Goal: Check status: Check status

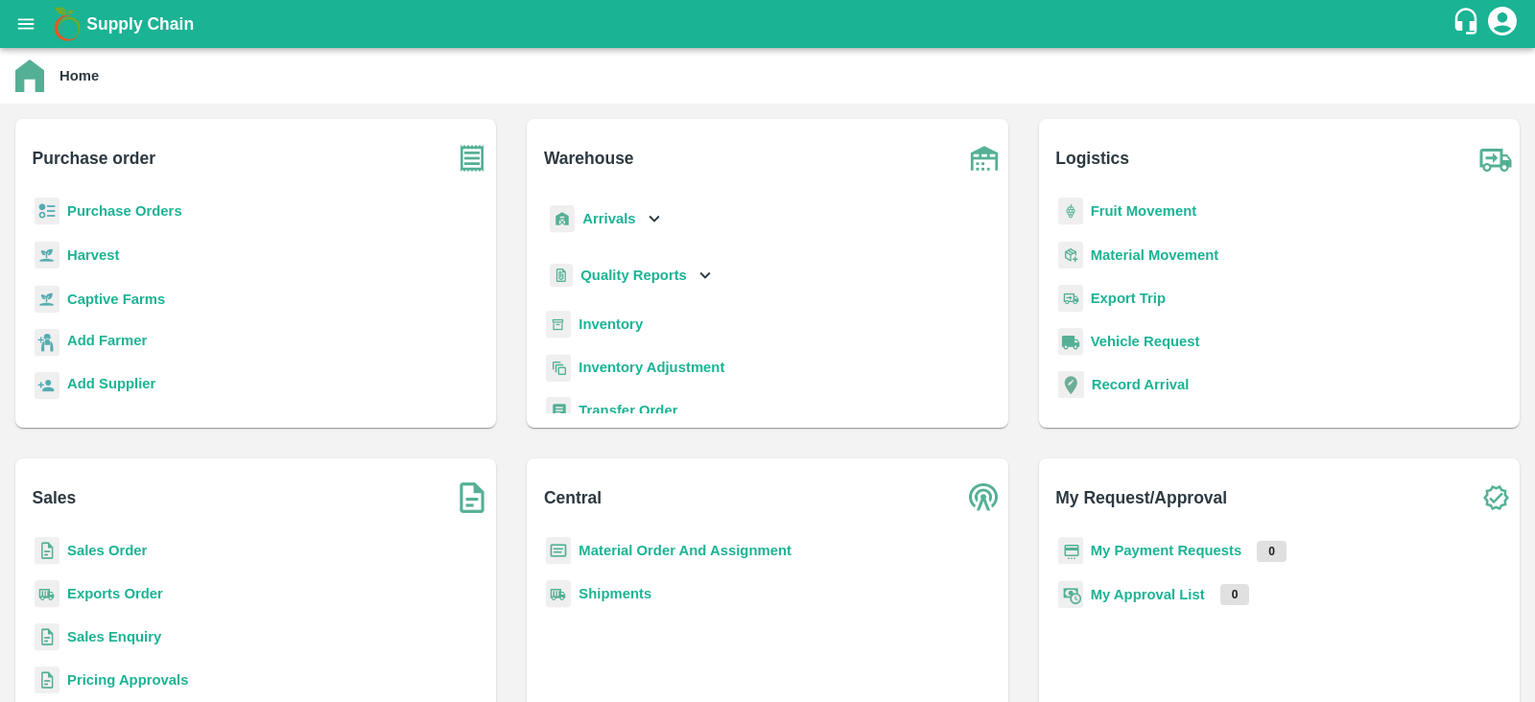
click at [107, 218] on b "Purchase Orders" at bounding box center [124, 210] width 115 height 15
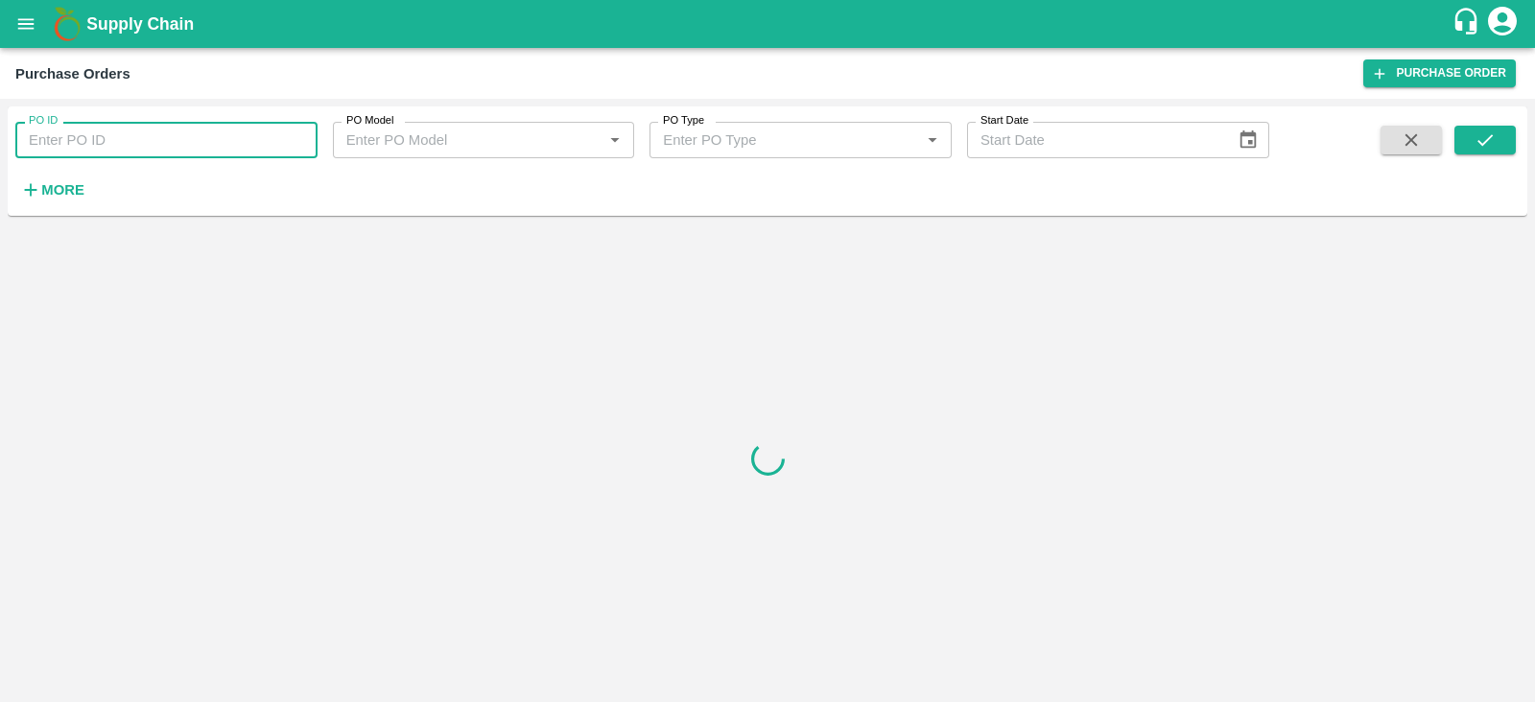
click at [211, 131] on input "PO ID" at bounding box center [166, 140] width 302 height 36
paste input "175380"
type input "175380"
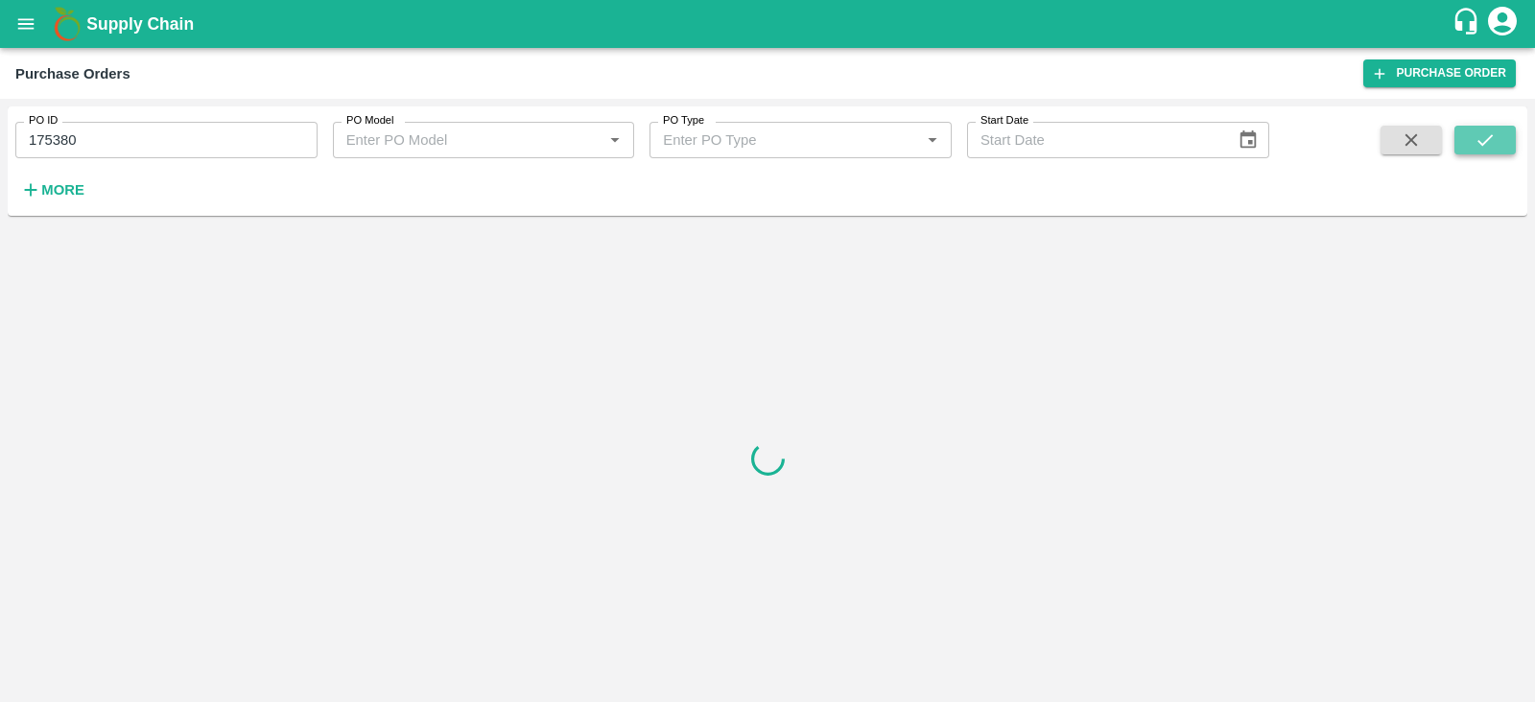
click at [1477, 140] on icon "submit" at bounding box center [1485, 140] width 21 height 21
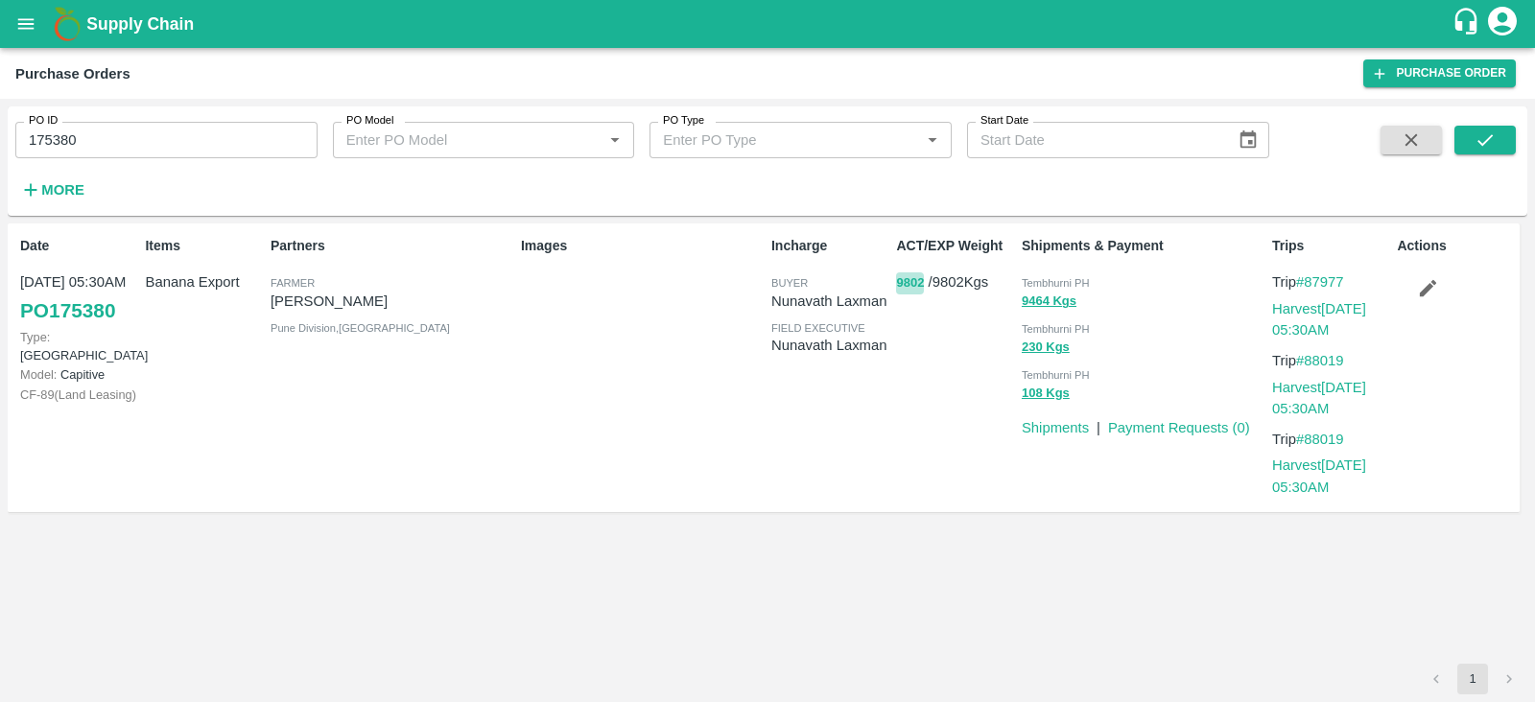
click at [897, 286] on button "9802" at bounding box center [910, 284] width 28 height 22
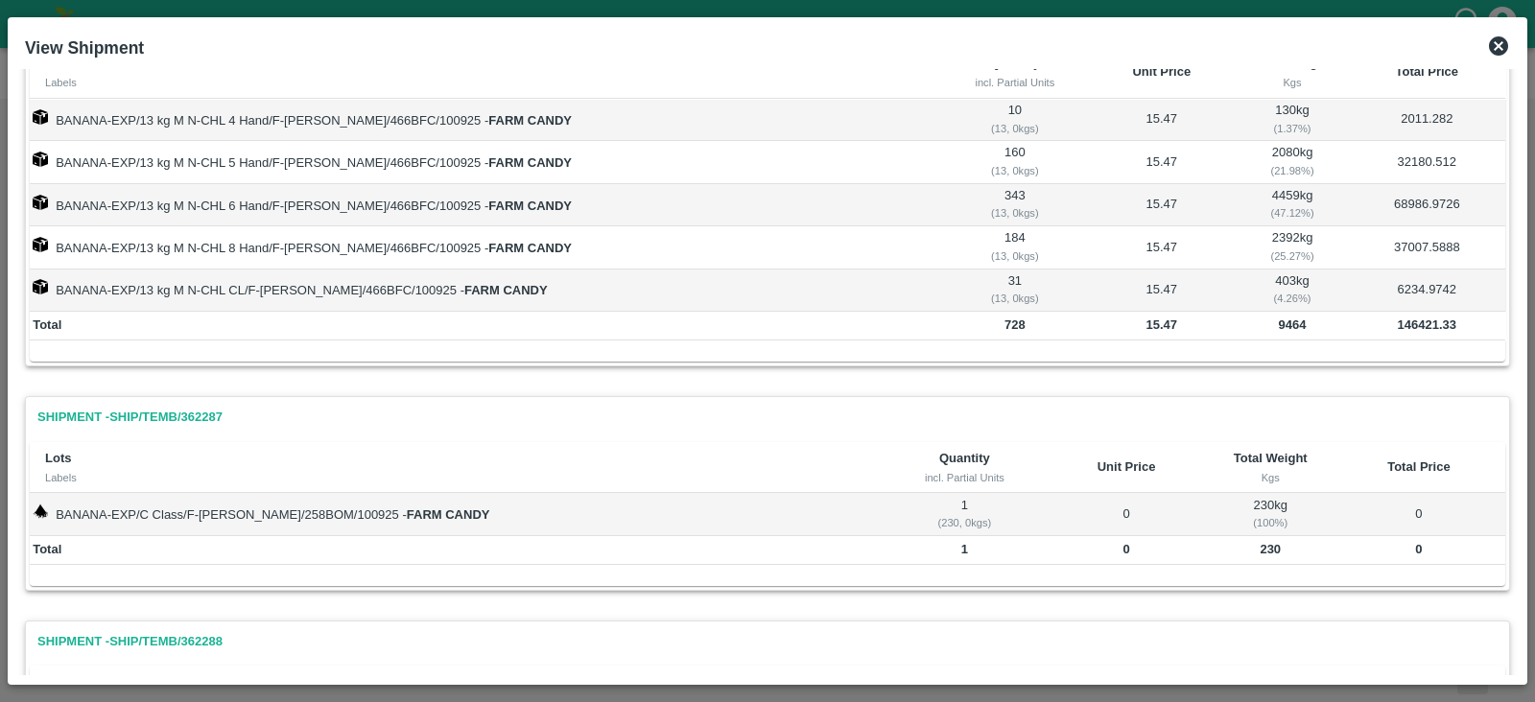
scroll to position [77, 0]
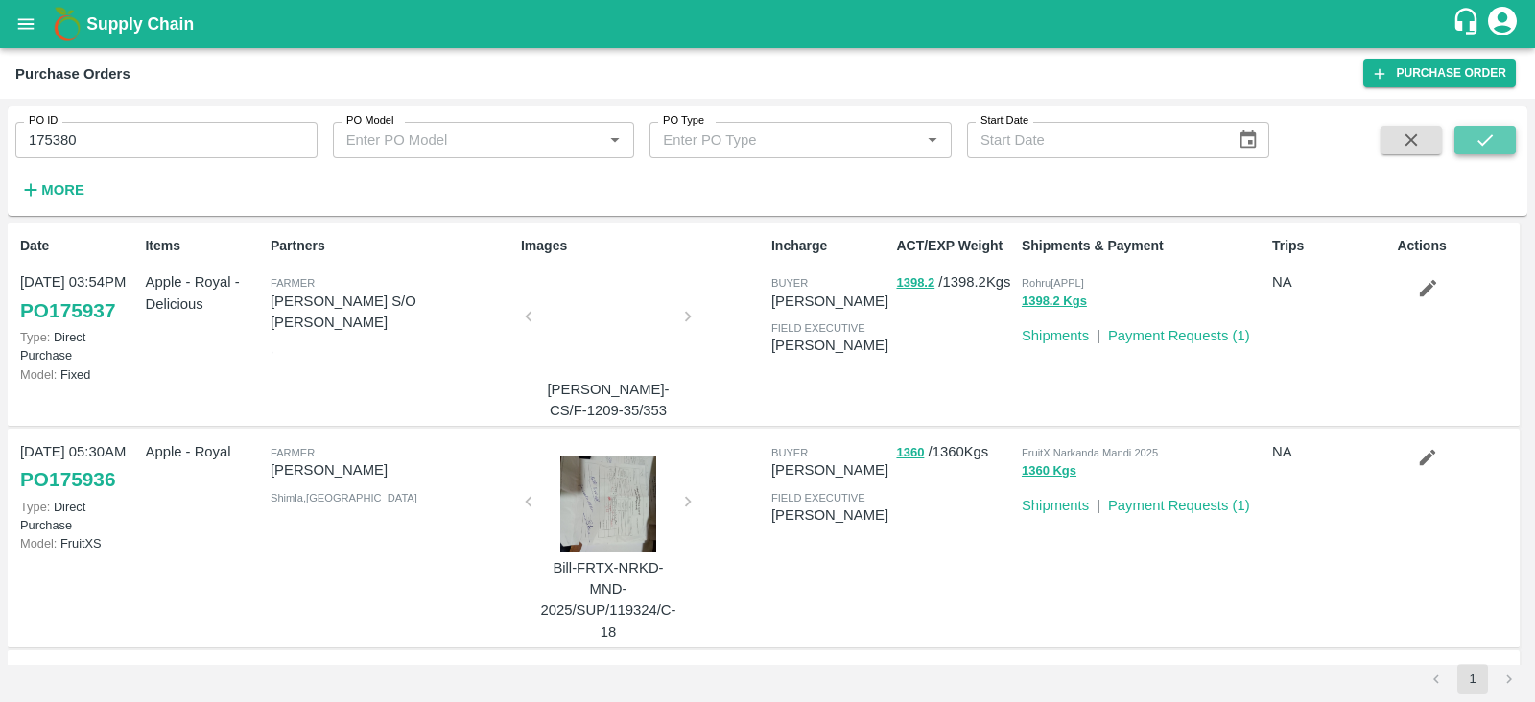
click at [1485, 138] on icon "submit" at bounding box center [1485, 140] width 21 height 21
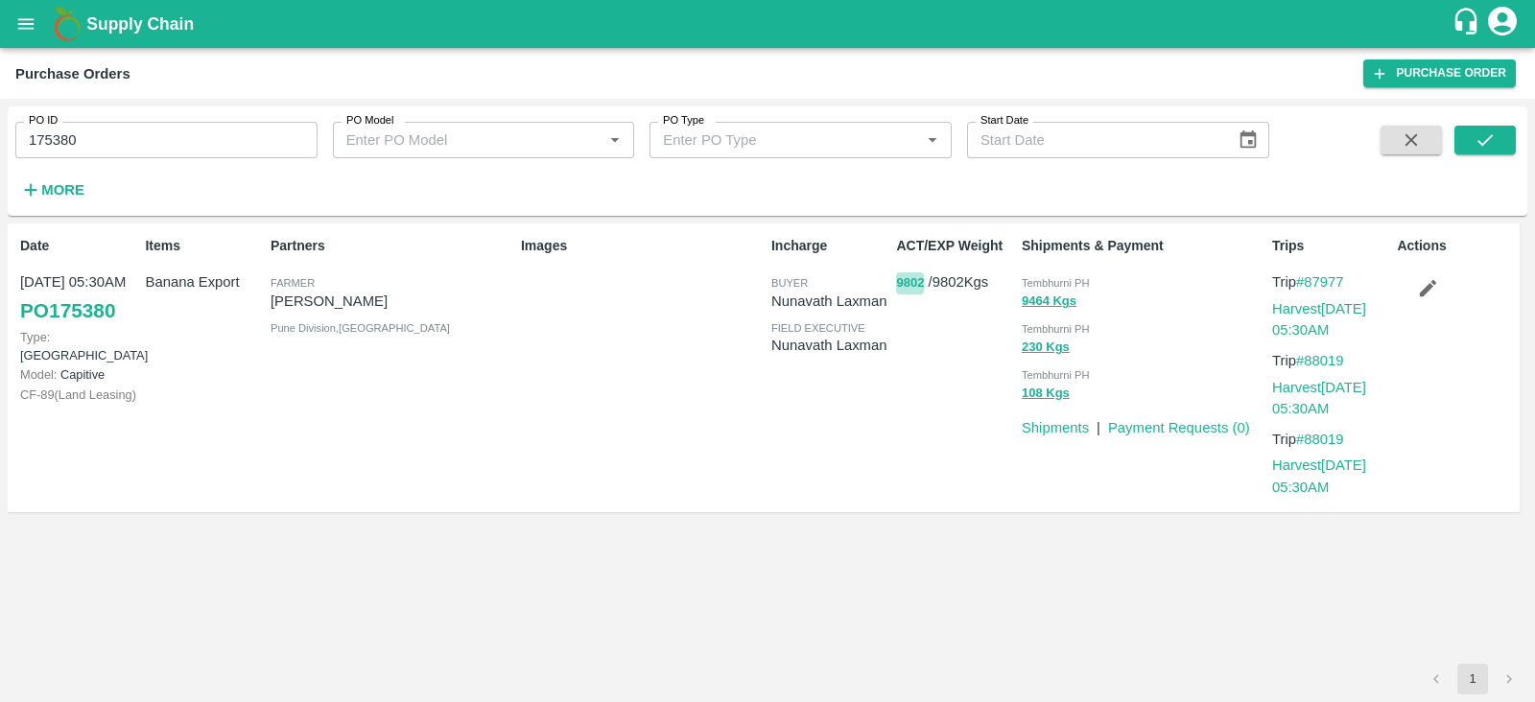
click at [916, 285] on button "9802" at bounding box center [910, 284] width 28 height 22
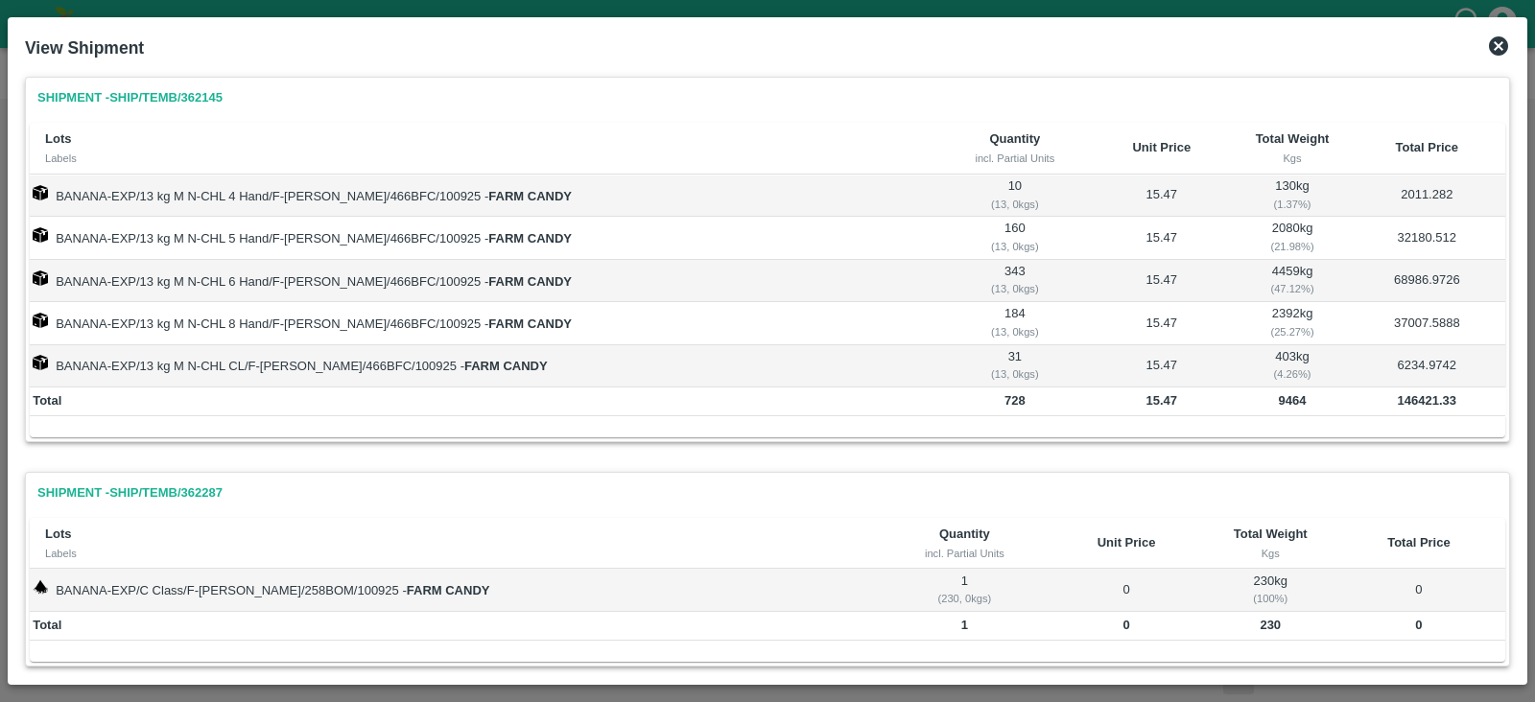
click at [1498, 42] on icon at bounding box center [1498, 45] width 19 height 19
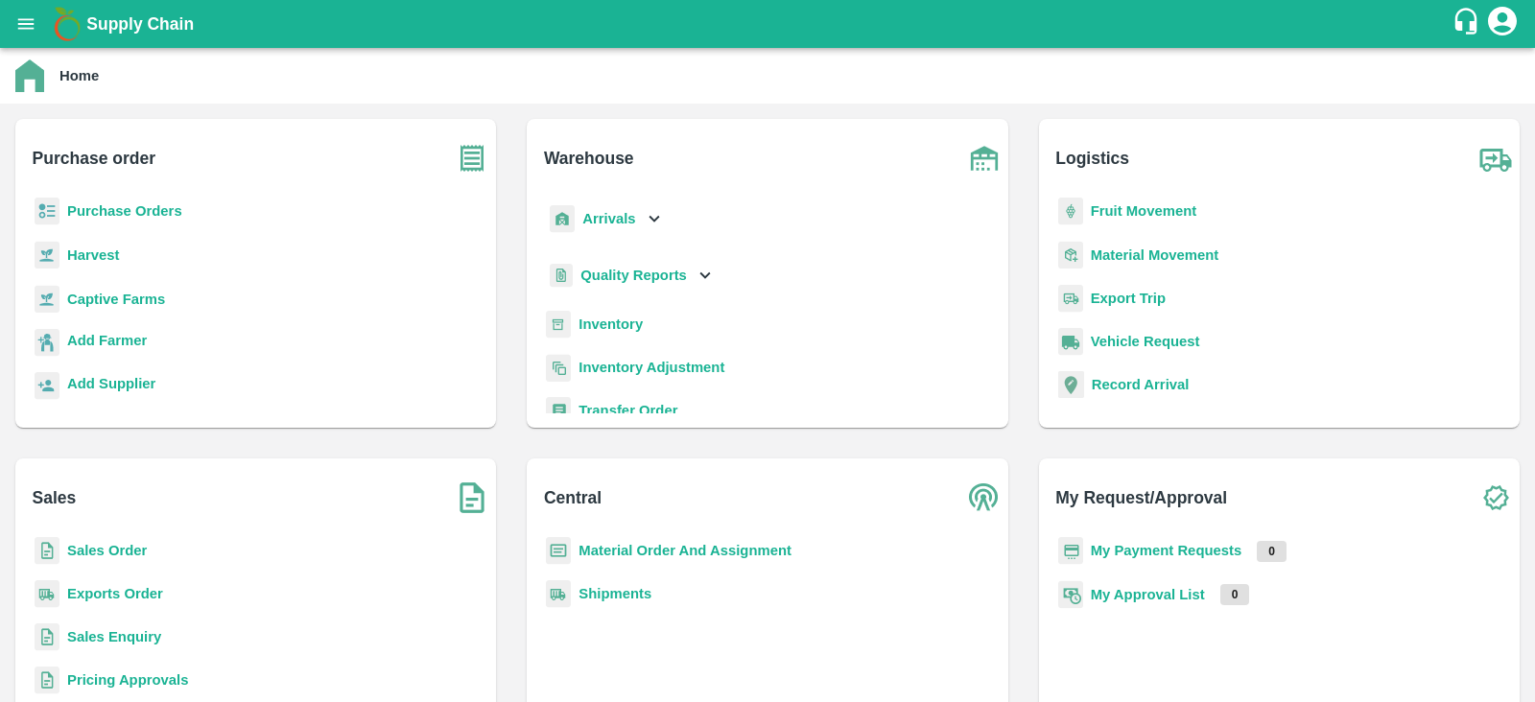
click at [114, 233] on div "Purchase Orders" at bounding box center [256, 219] width 450 height 43
click at [143, 215] on b "Purchase Orders" at bounding box center [124, 210] width 115 height 15
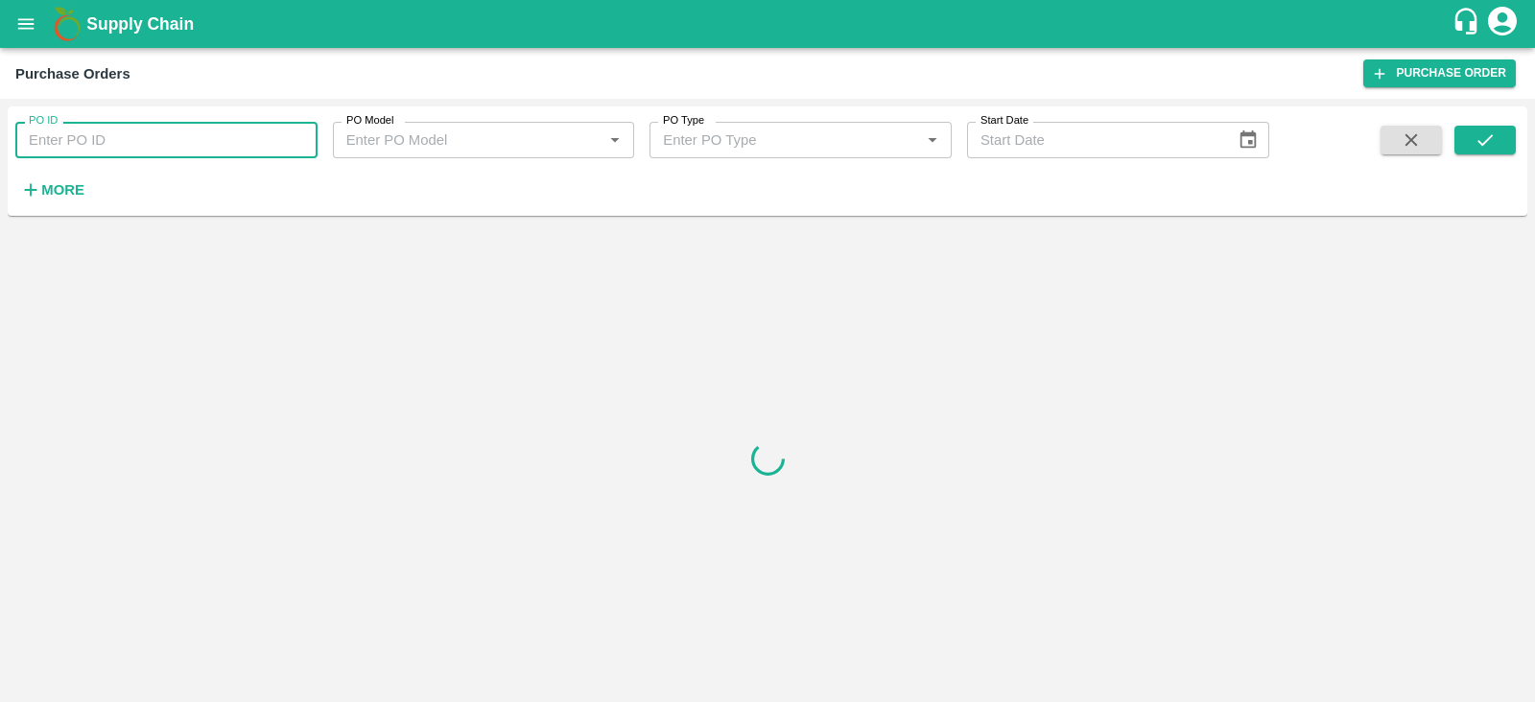
click at [206, 140] on input "PO ID" at bounding box center [166, 140] width 302 height 36
paste input "174699"
type input "174699"
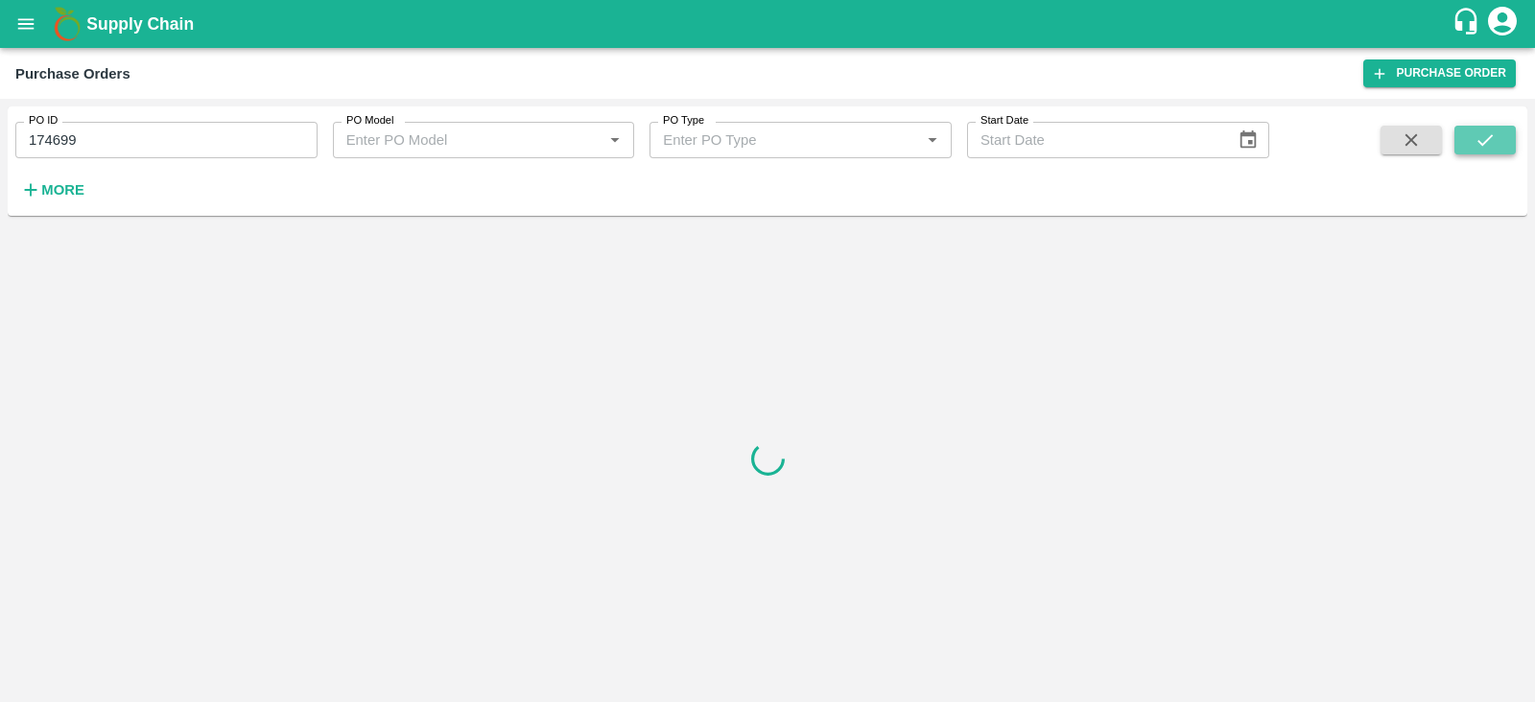
click at [1483, 148] on icon "submit" at bounding box center [1485, 140] width 21 height 21
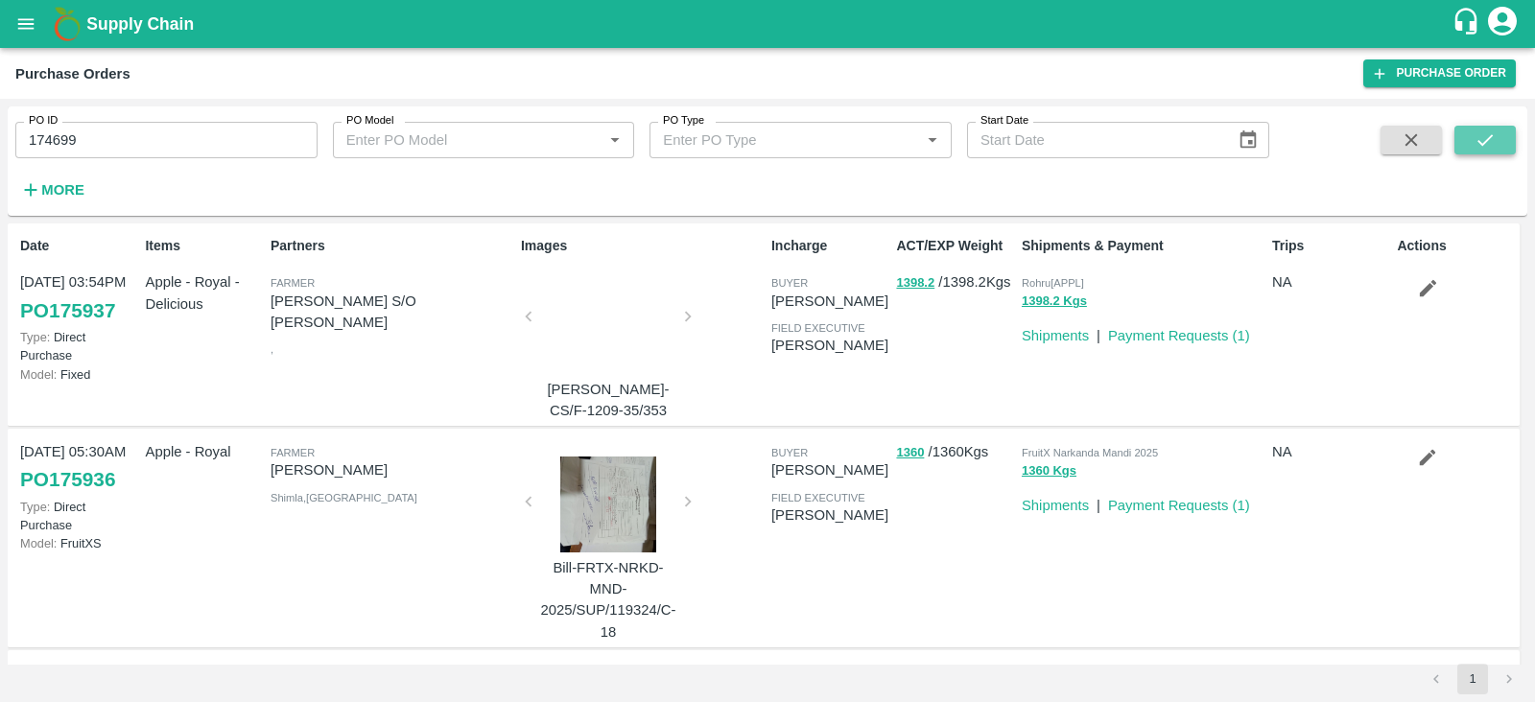
click at [1501, 130] on button "submit" at bounding box center [1485, 140] width 61 height 29
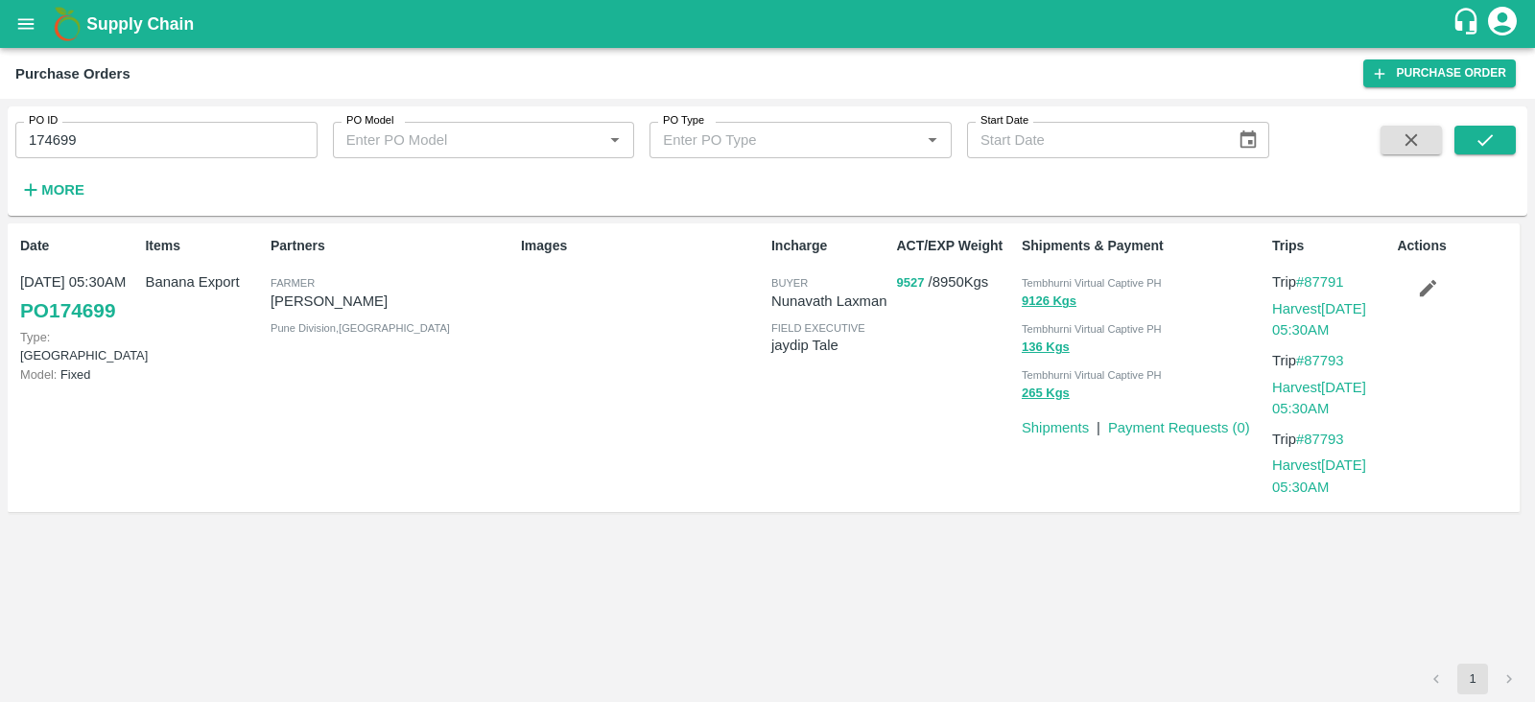
click at [903, 283] on button "9527" at bounding box center [910, 284] width 28 height 22
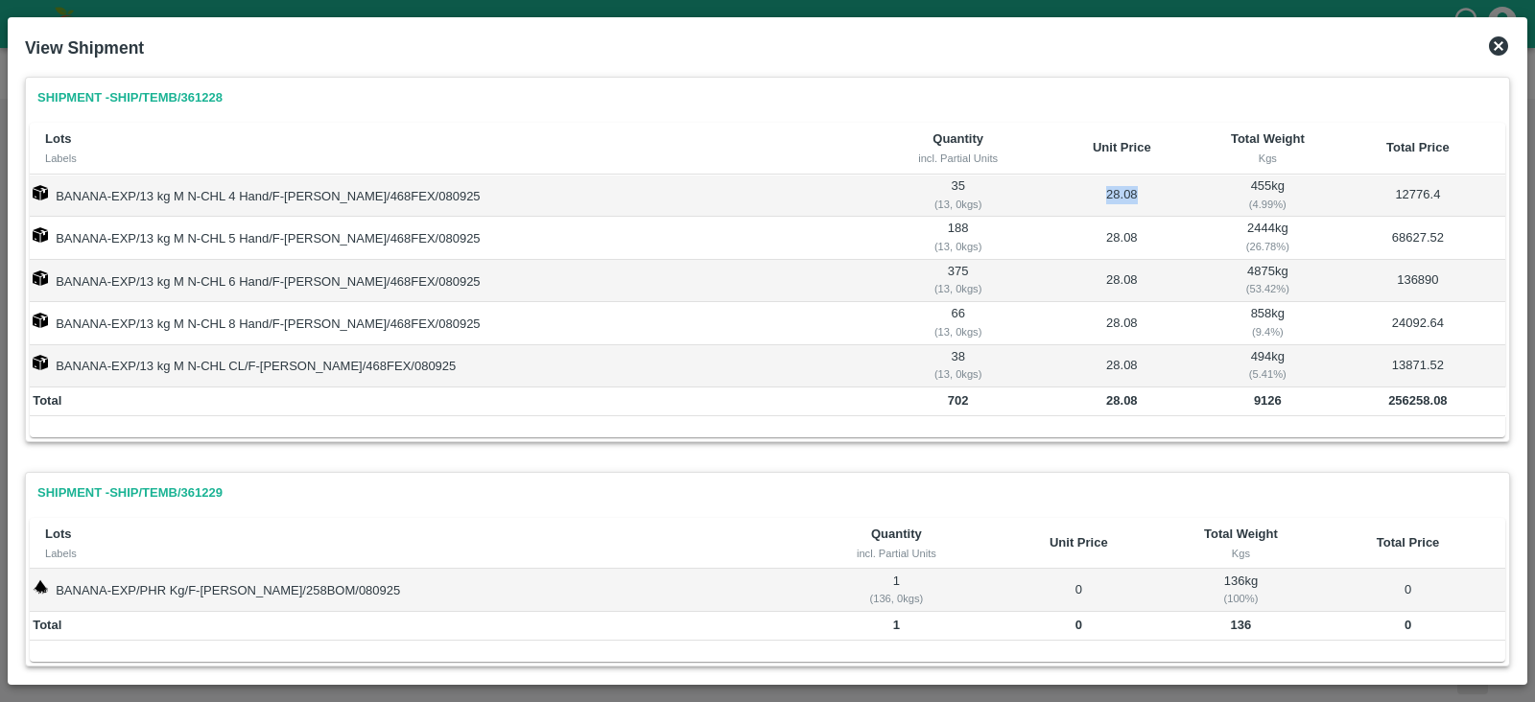
drag, startPoint x: 1072, startPoint y: 194, endPoint x: 1142, endPoint y: 191, distance: 70.1
click at [1142, 191] on td "28.08" at bounding box center [1122, 196] width 166 height 42
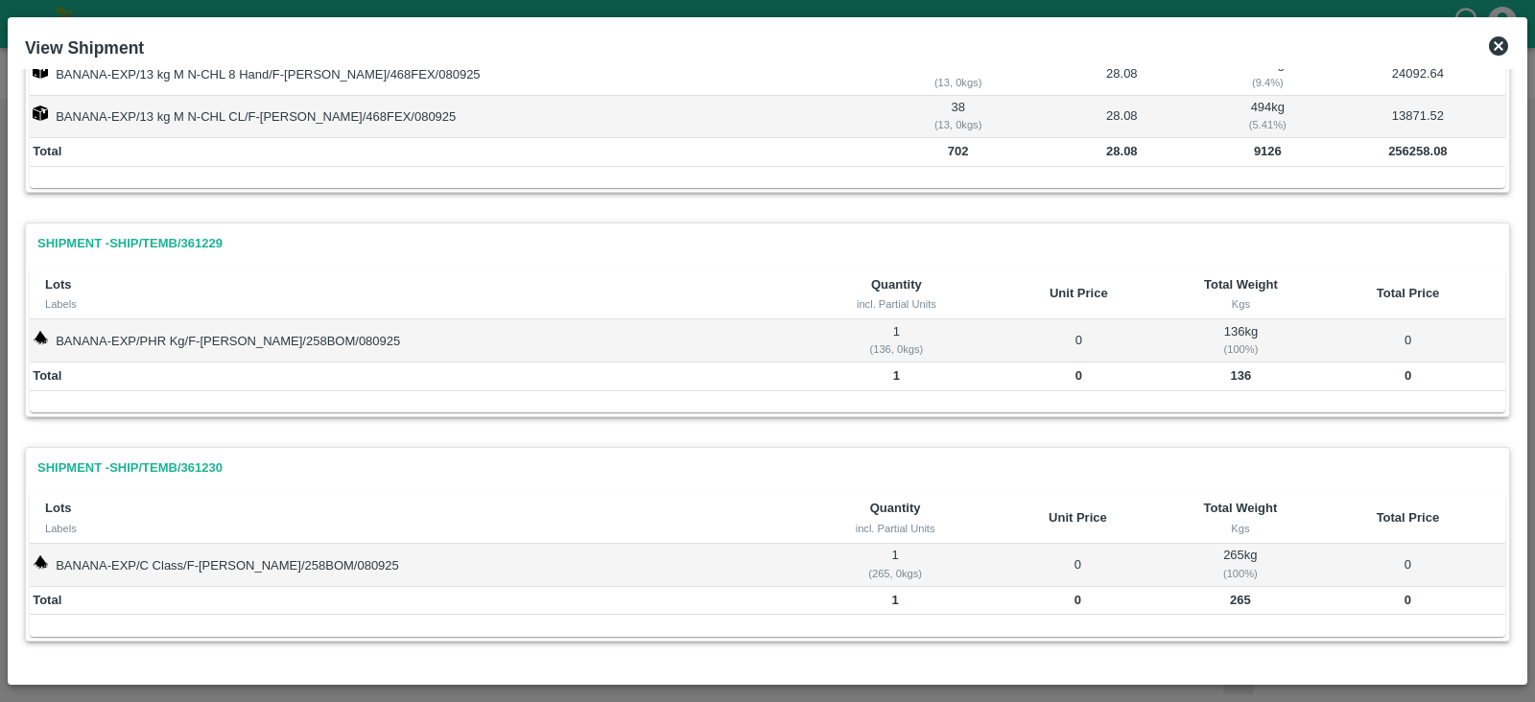
click at [1509, 41] on icon at bounding box center [1499, 46] width 23 height 23
